Goal: Transaction & Acquisition: Purchase product/service

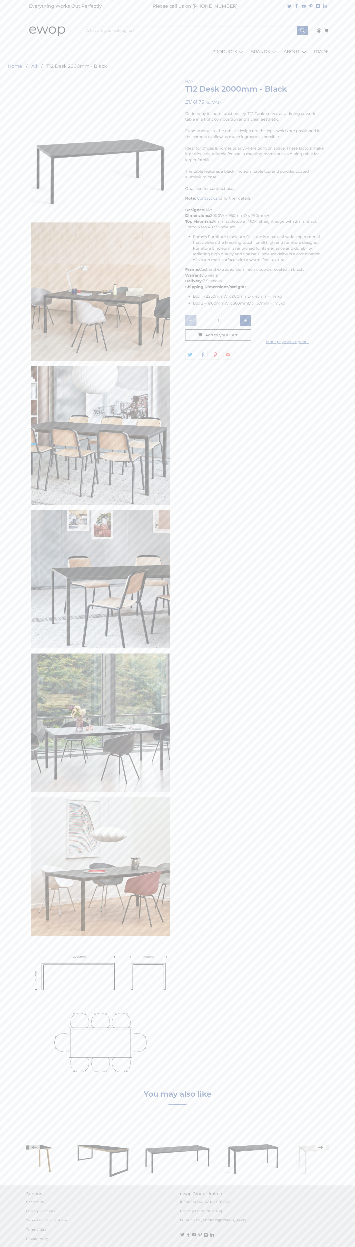
click at [207, 198] on link "Contact us" at bounding box center [207, 198] width 21 height 5
click at [218, 335] on icon "button" at bounding box center [218, 335] width 8 height 8
click at [275, 132] on button "Checkout Securely" at bounding box center [275, 132] width 100 height 9
click at [326, 31] on icon at bounding box center [326, 29] width 4 height 3
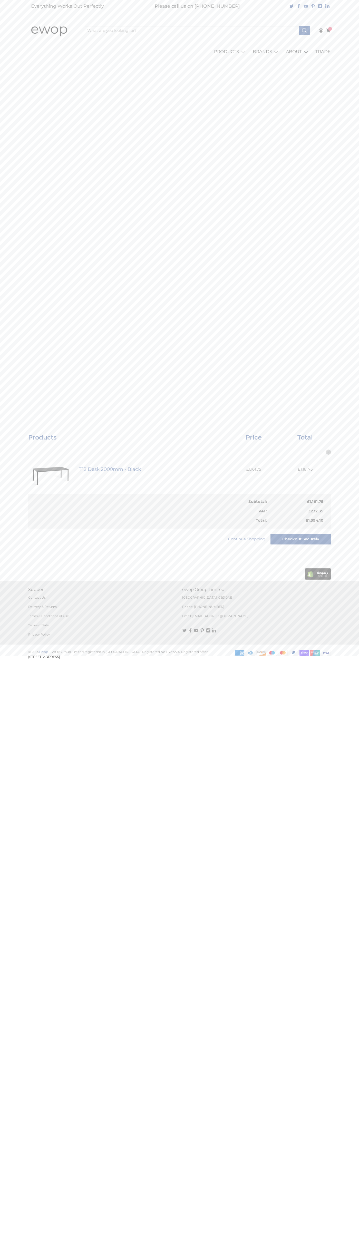
click at [329, 452] on polygon "close" at bounding box center [328, 452] width 2 height 2
